Goal: Check status

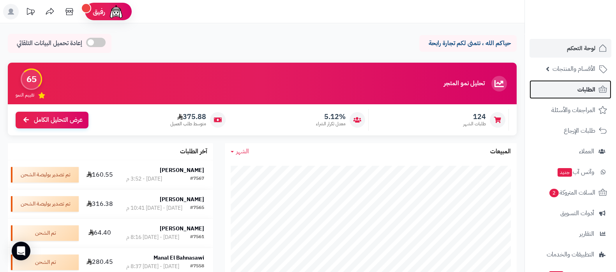
click at [575, 90] on link "الطلبات" at bounding box center [570, 89] width 82 height 19
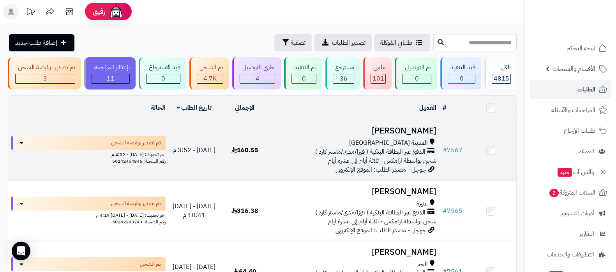
click at [401, 122] on td "عبدالقادر قباني المدينة المنورة الدفع عبر البطاقة البنكية ( فيزا/مدى/ماستر كارد…" at bounding box center [354, 150] width 169 height 60
click at [396, 132] on h3 "[PERSON_NAME]" at bounding box center [354, 131] width 163 height 9
